Goal: Check status: Check status

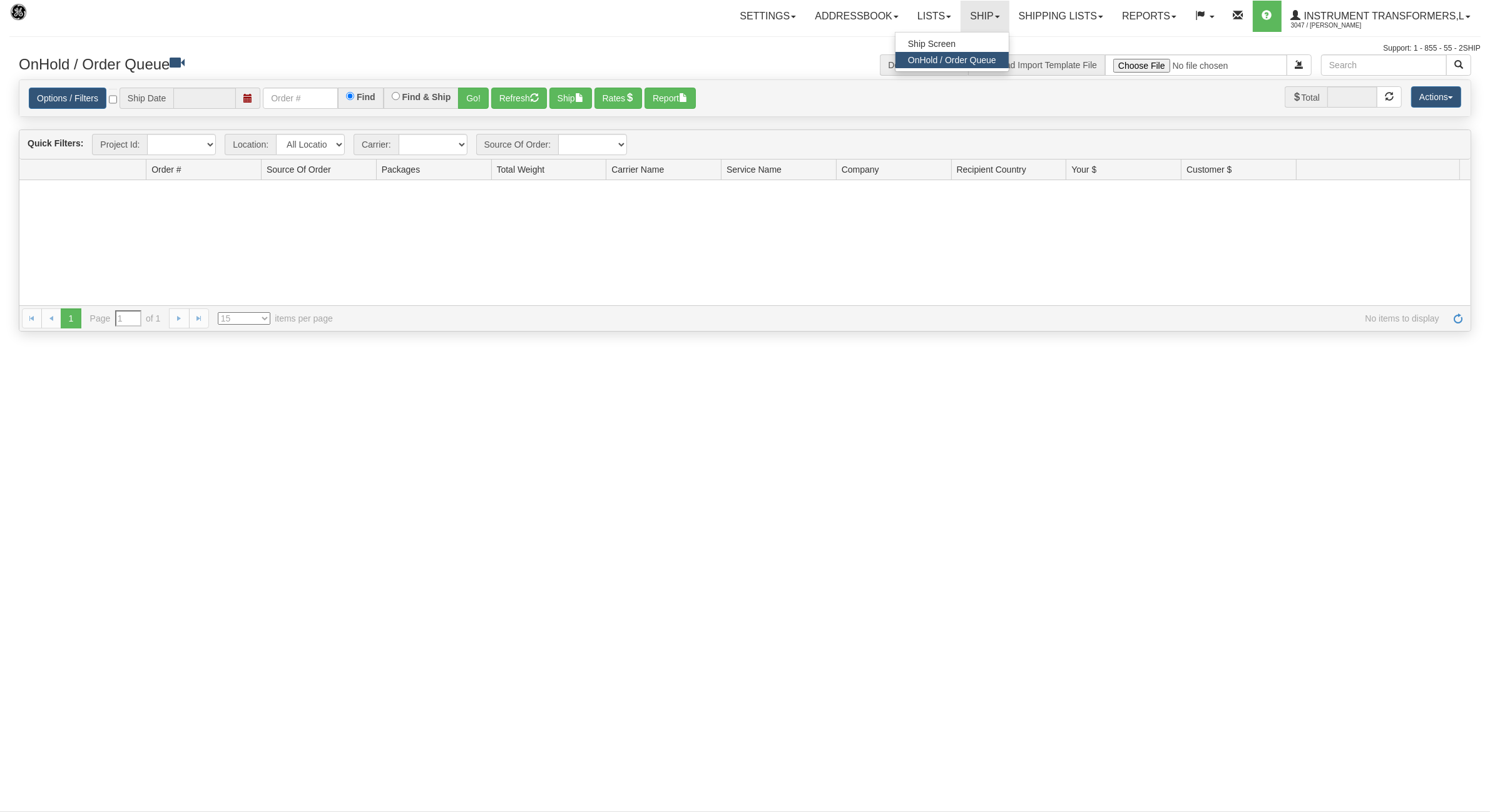
type input "[DATE]"
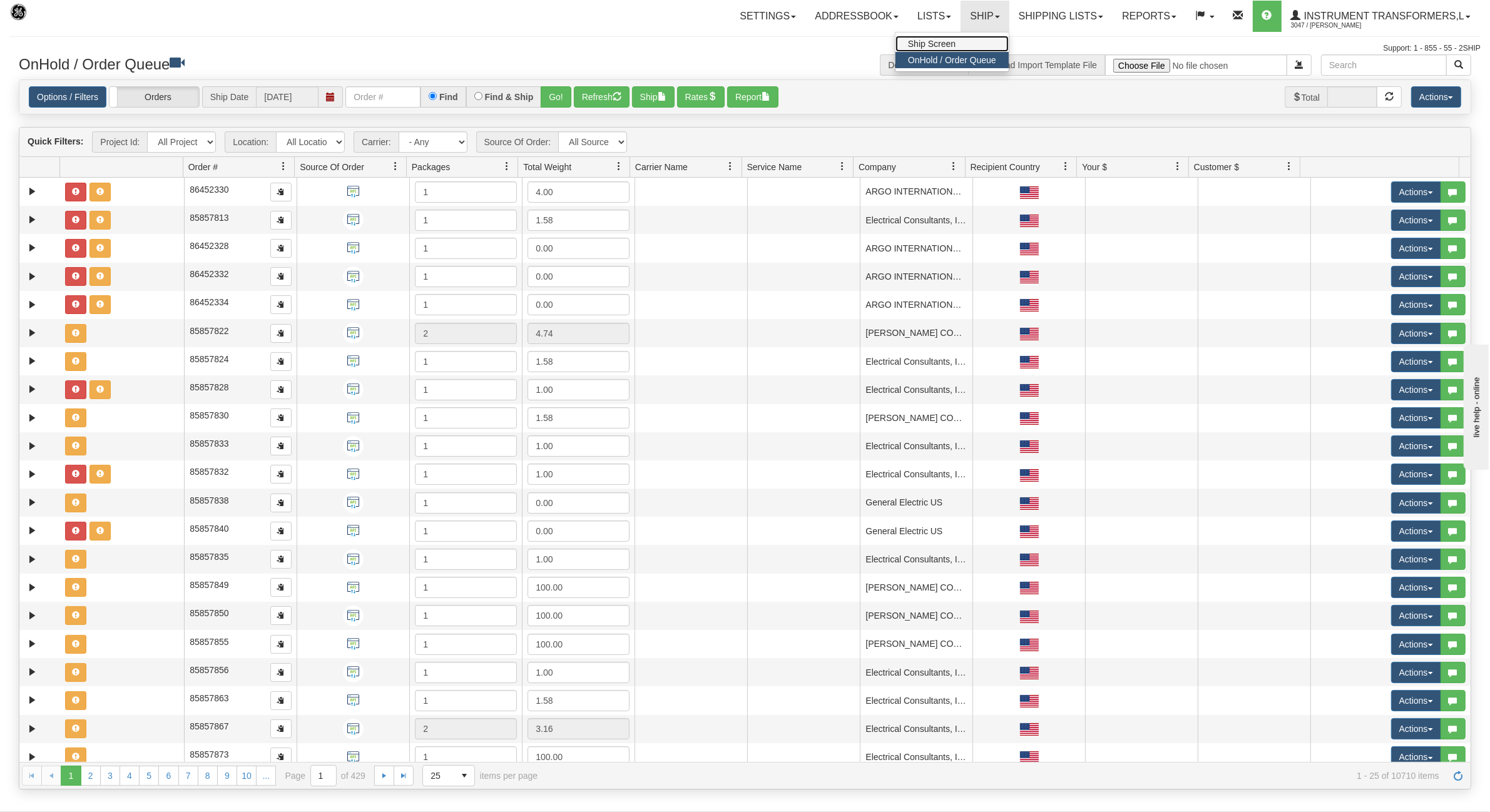
click at [956, 45] on link "Ship Screen" at bounding box center [952, 44] width 114 height 16
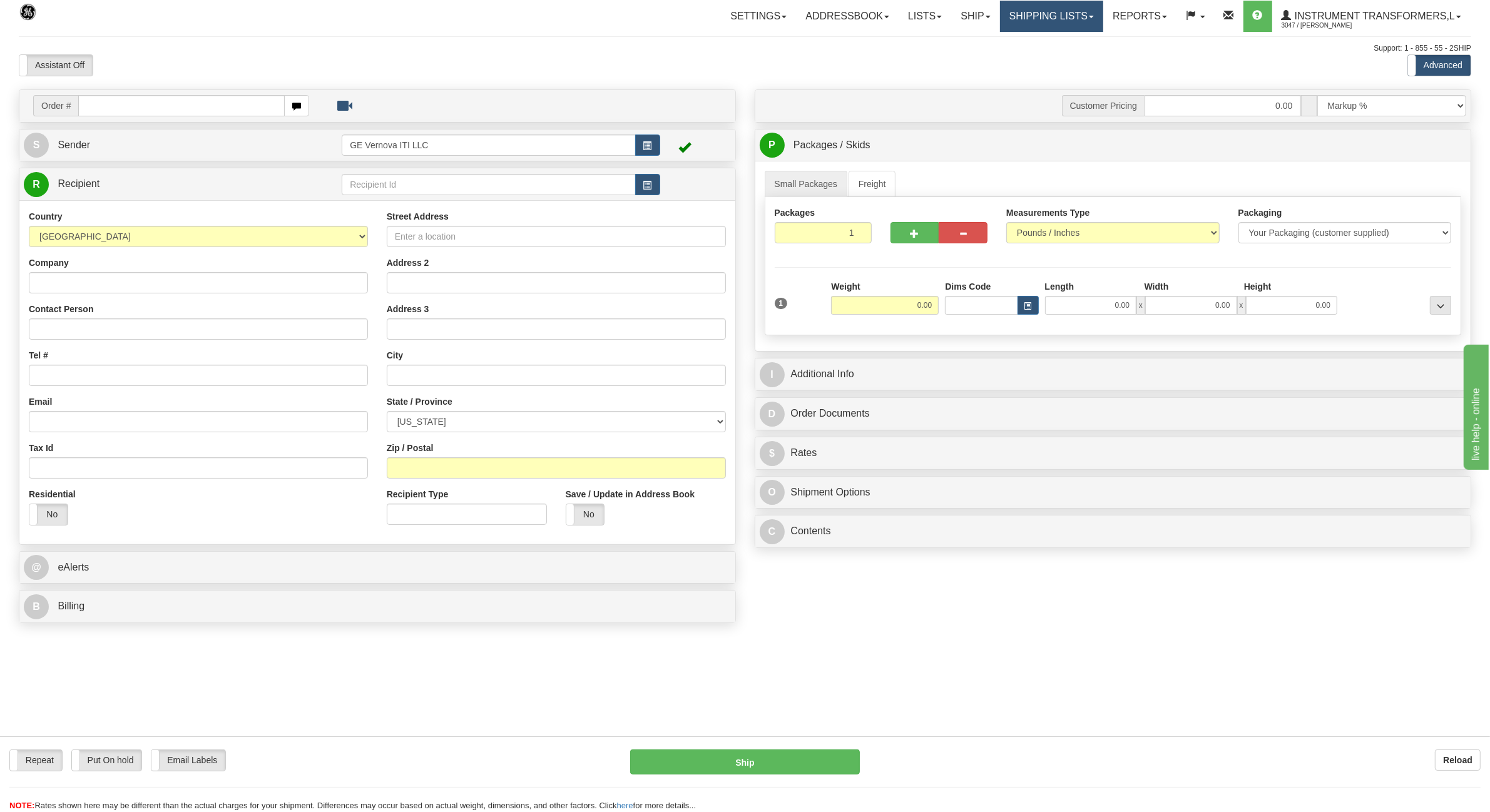
click at [1029, 16] on link "Shipping lists" at bounding box center [1052, 16] width 103 height 31
click at [1016, 61] on span "Search Shipment History" at bounding box center [1042, 60] width 97 height 10
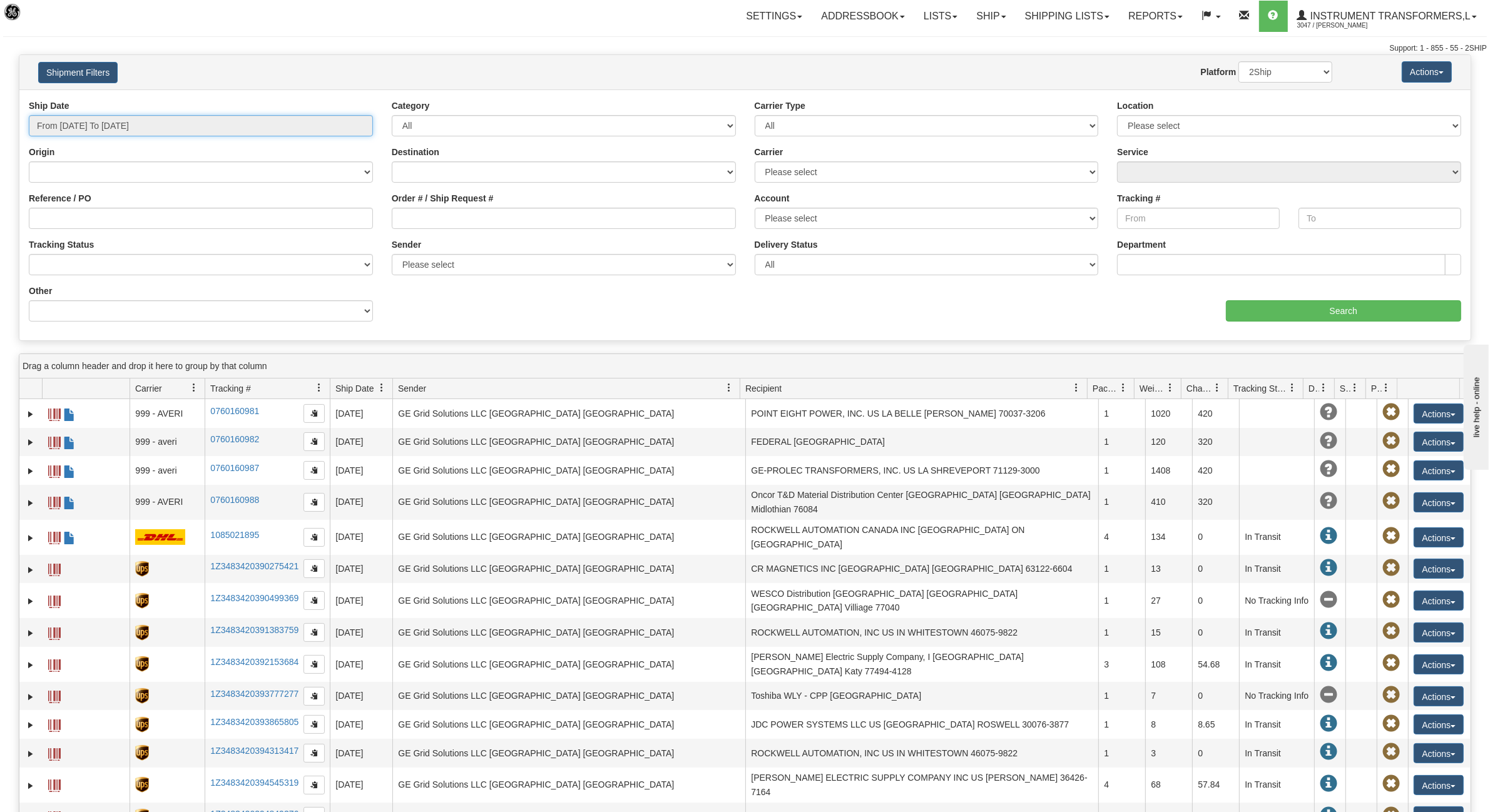
type input "[DATE]"
click at [155, 122] on input "From 09/10/2025 To 09/11/2025" at bounding box center [201, 126] width 344 height 21
type input "09/10/2025"
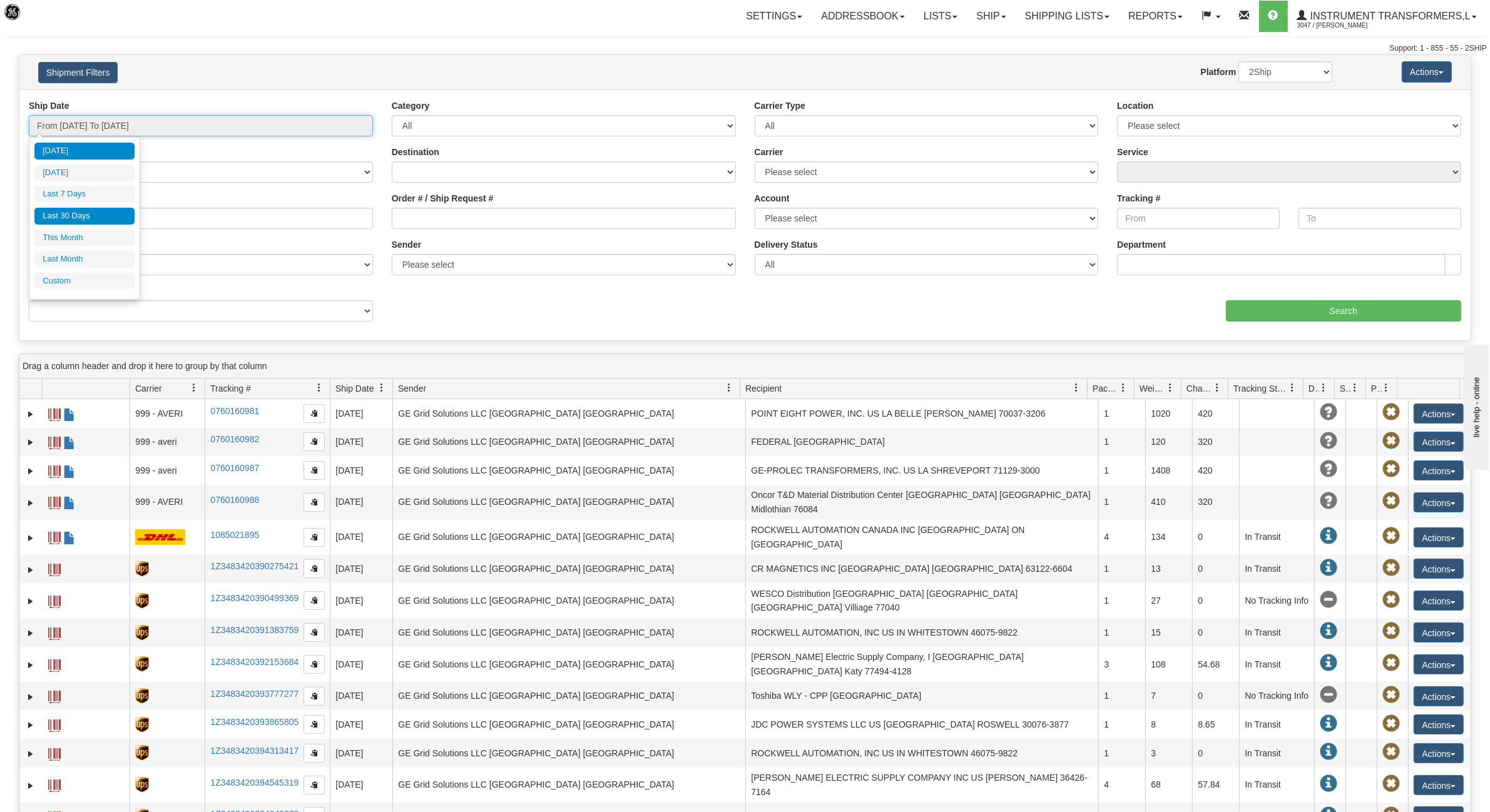
type input "09/05/2025"
type input "[DATE]"
type input "09/01/2025"
type input "09/30/2025"
type input "[DATE]"
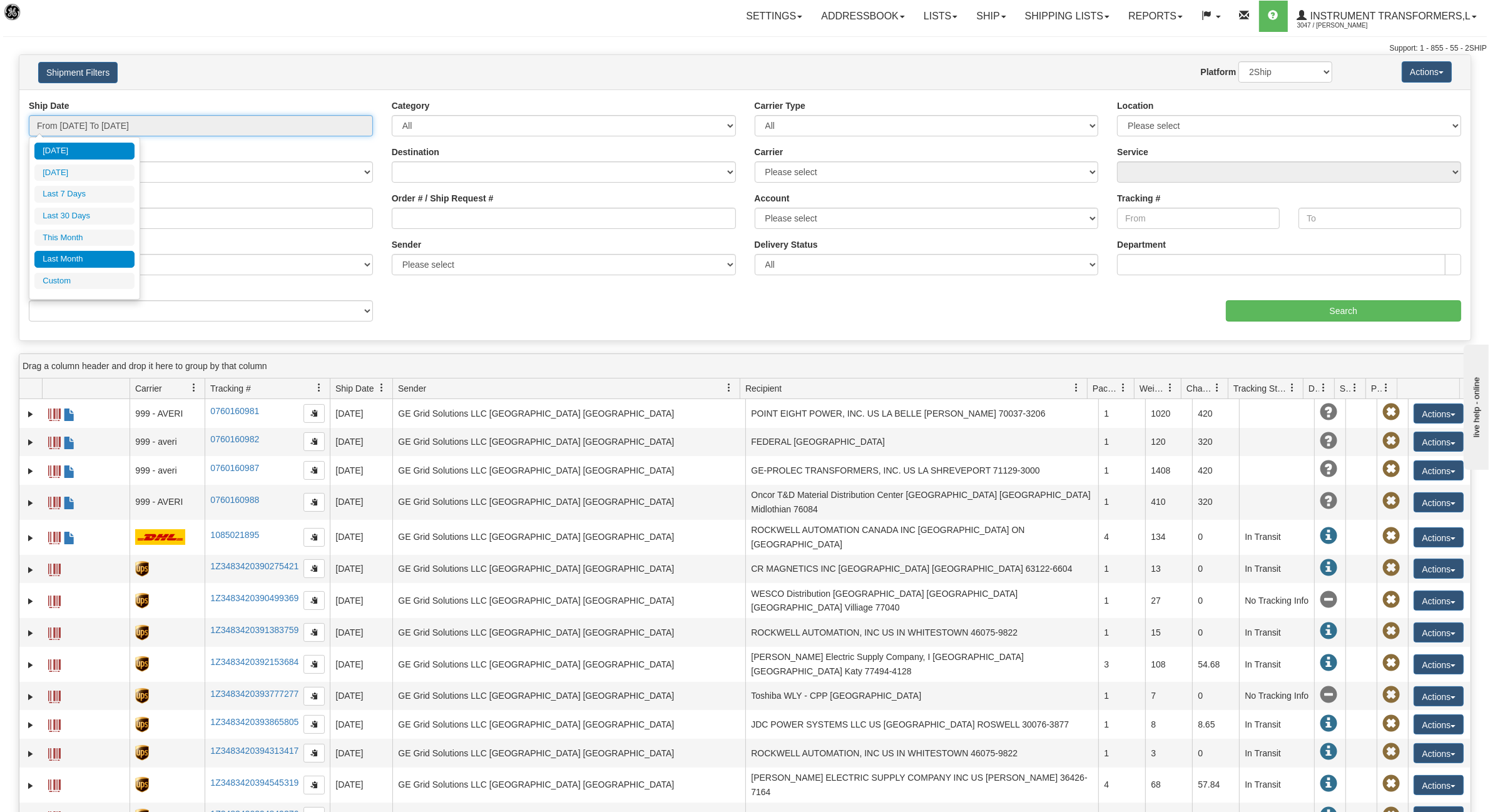
type input "[DATE]"
type input "08/01/2025"
type input "08/31/2025"
type input "[DATE]"
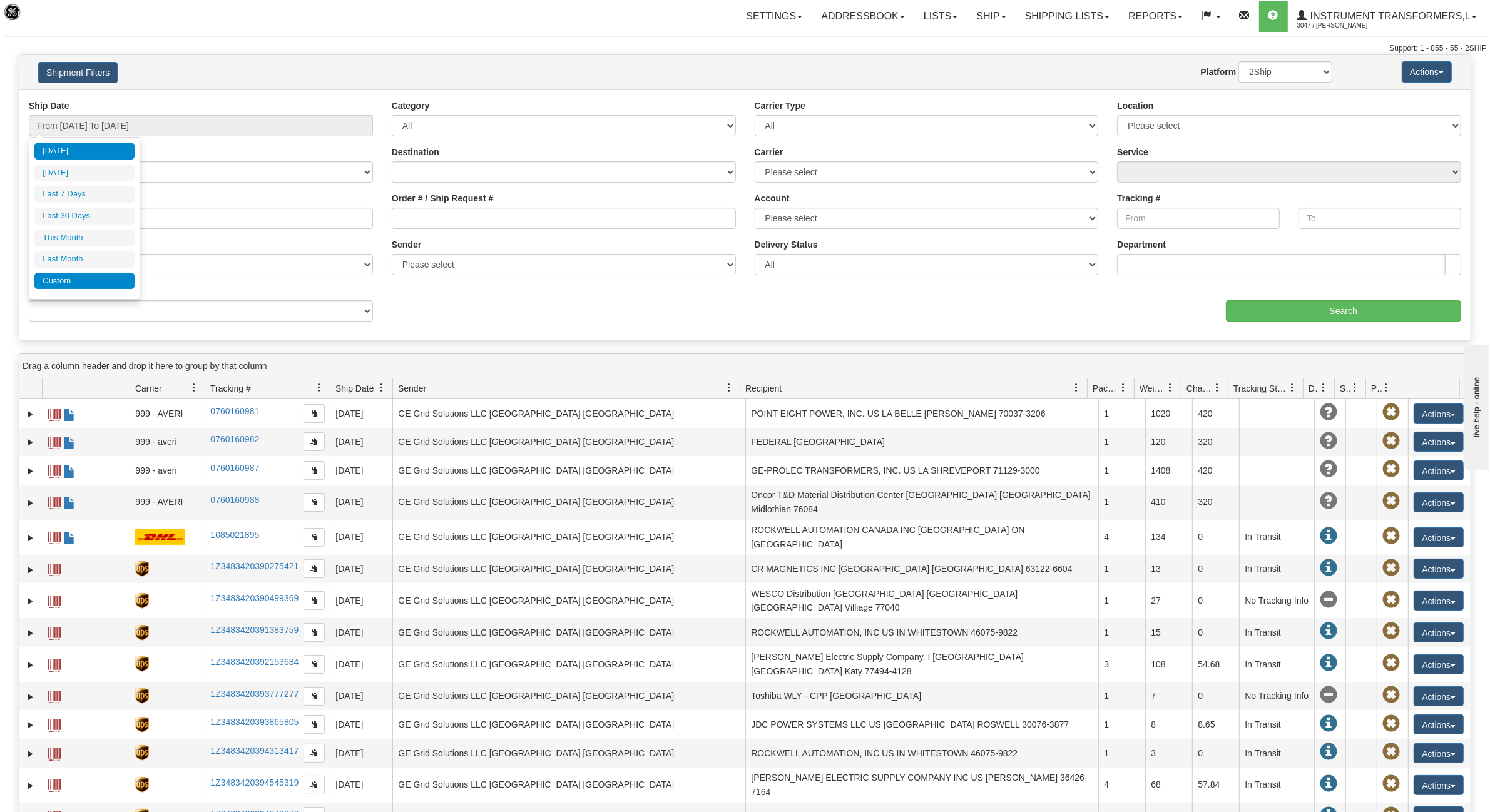
click at [69, 283] on li "Custom" at bounding box center [85, 281] width 100 height 17
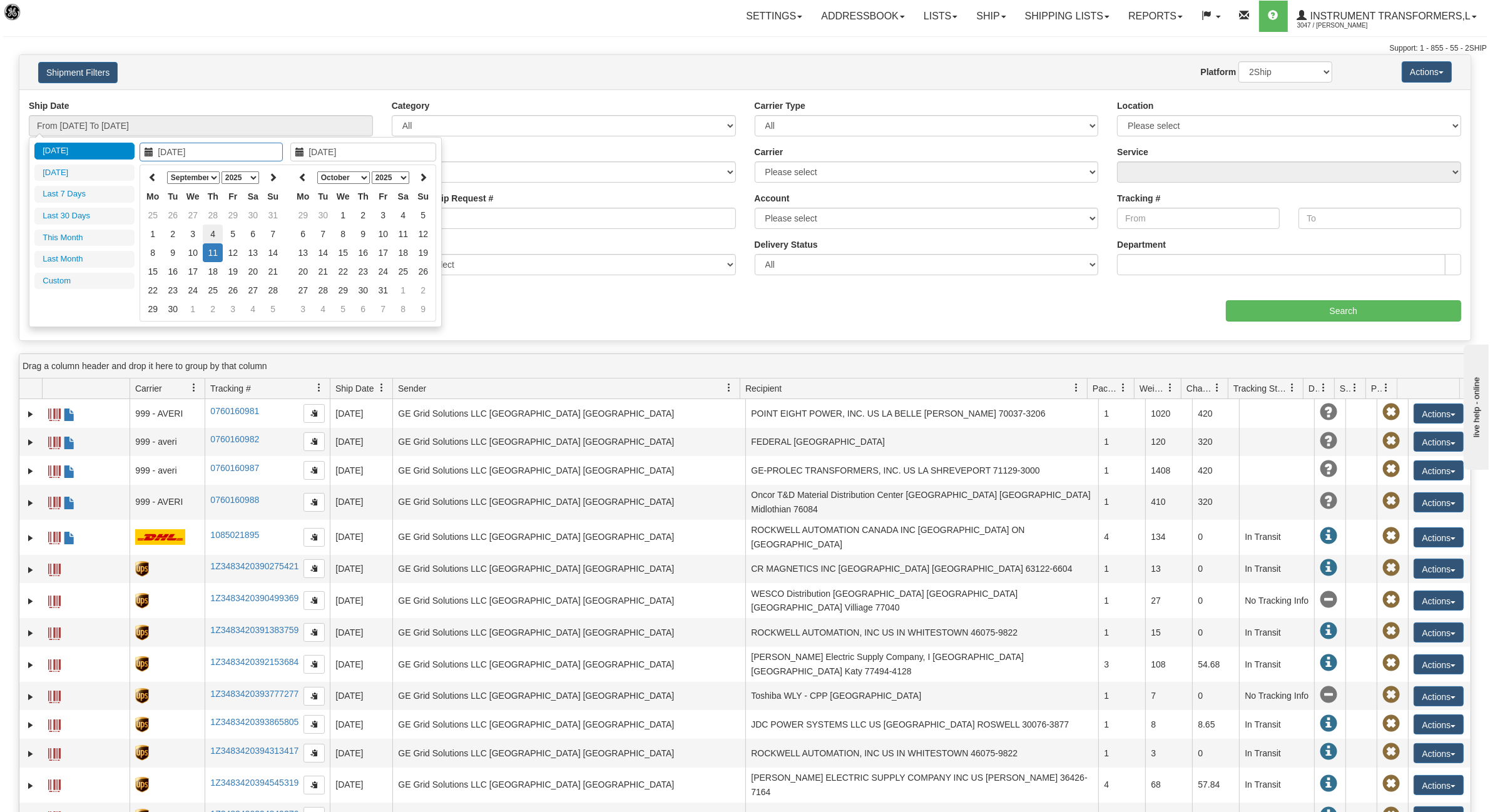
type input "09/04/2025"
click at [212, 231] on td "4" at bounding box center [212, 234] width 20 height 19
type input "09/04/2025"
click at [212, 231] on td "4" at bounding box center [212, 234] width 20 height 19
type input "From 09/04/2025 To 09/04/2025"
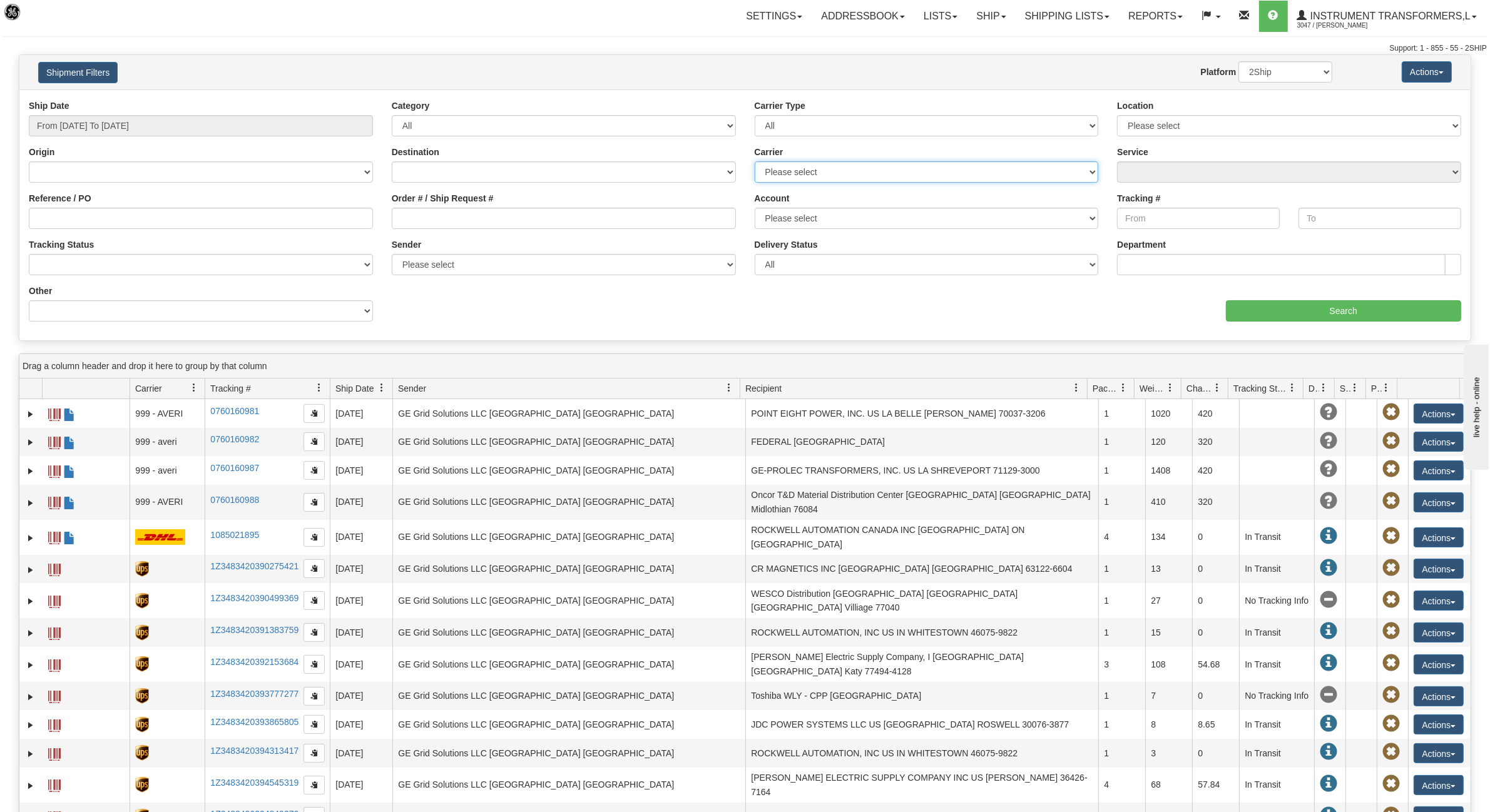
click at [842, 169] on select "Please select DHL FedEx Express® FedEx® LTL My Carrier UPS" at bounding box center [927, 172] width 344 height 21
select select "2"
click at [755, 162] on select "Please select DHL FedEx Express® FedEx® LTL My Carrier UPS" at bounding box center [927, 172] width 344 height 21
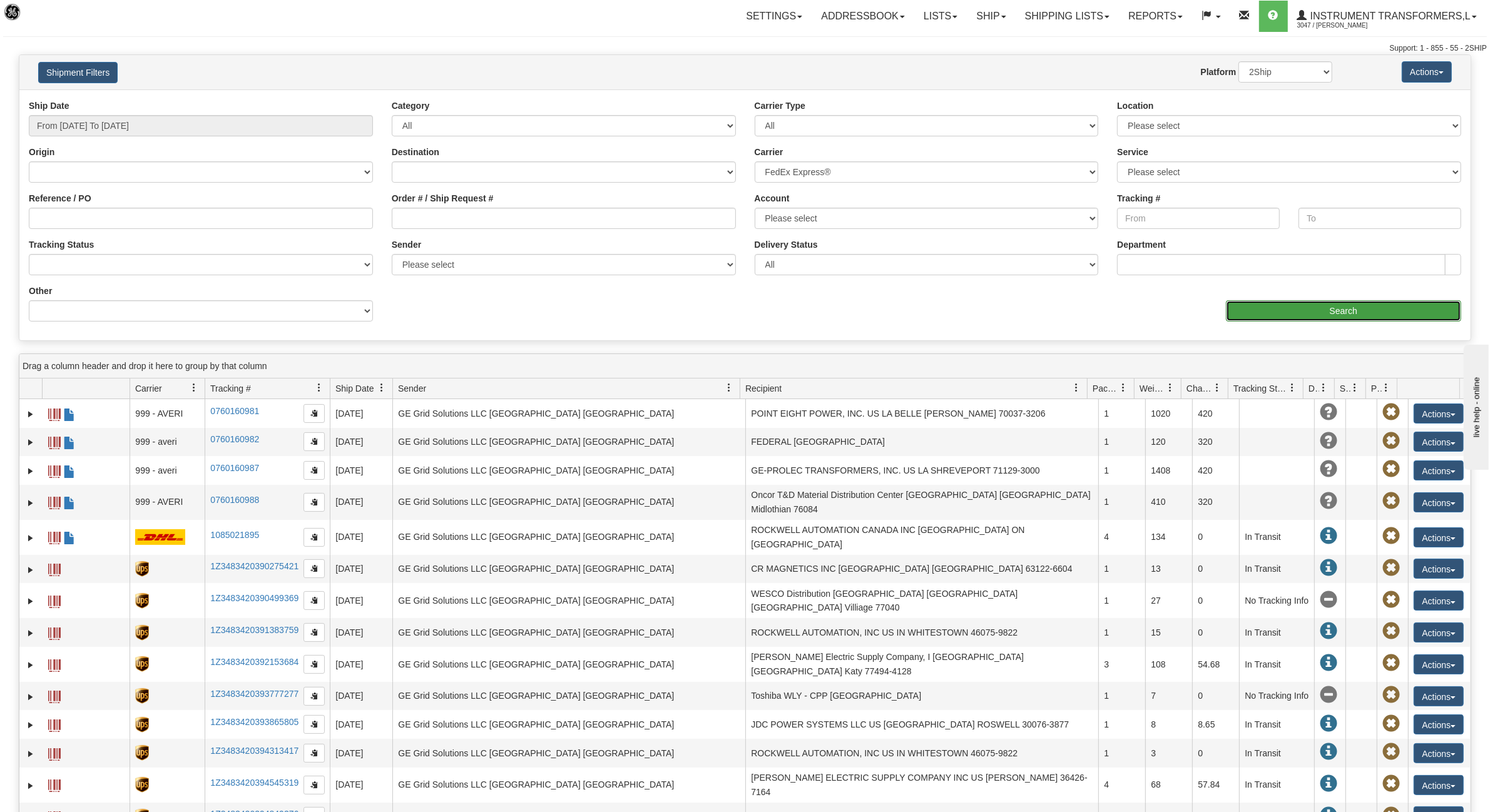
click at [1280, 308] on input "Search" at bounding box center [1344, 311] width 236 height 21
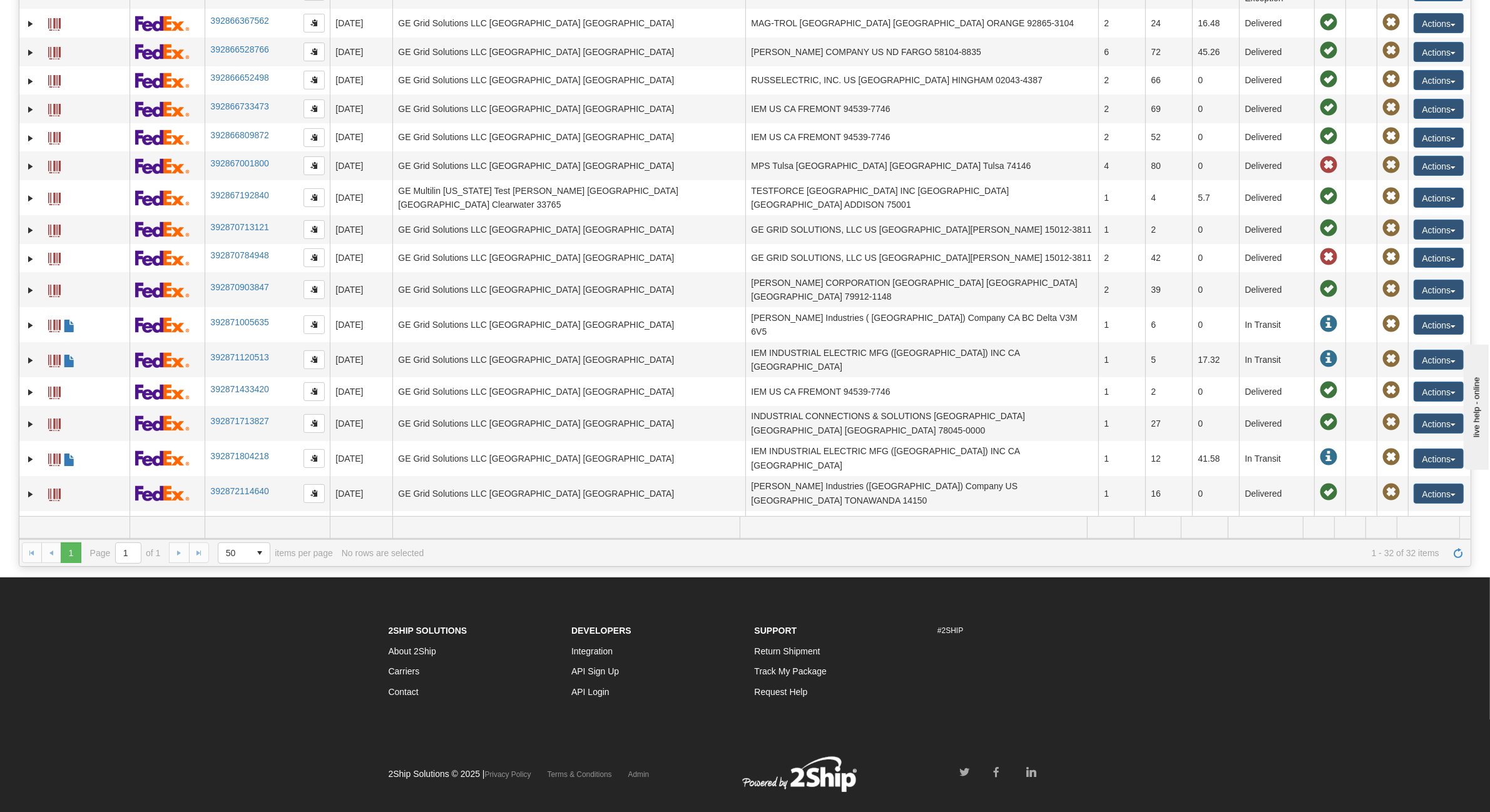
scroll to position [248, 0]
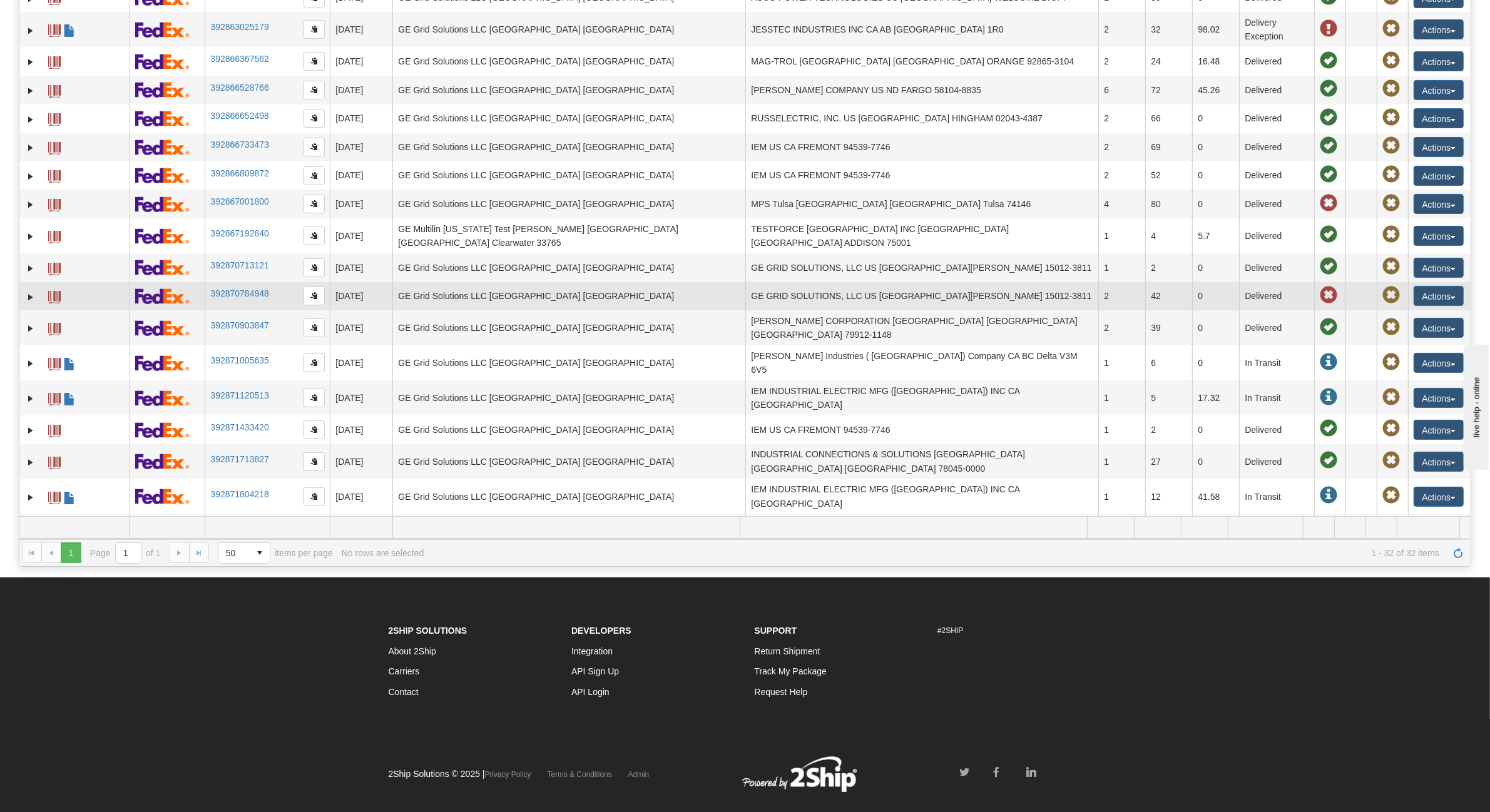
click at [1115, 282] on td "2" at bounding box center [1122, 296] width 47 height 29
